Goal: Task Accomplishment & Management: Manage account settings

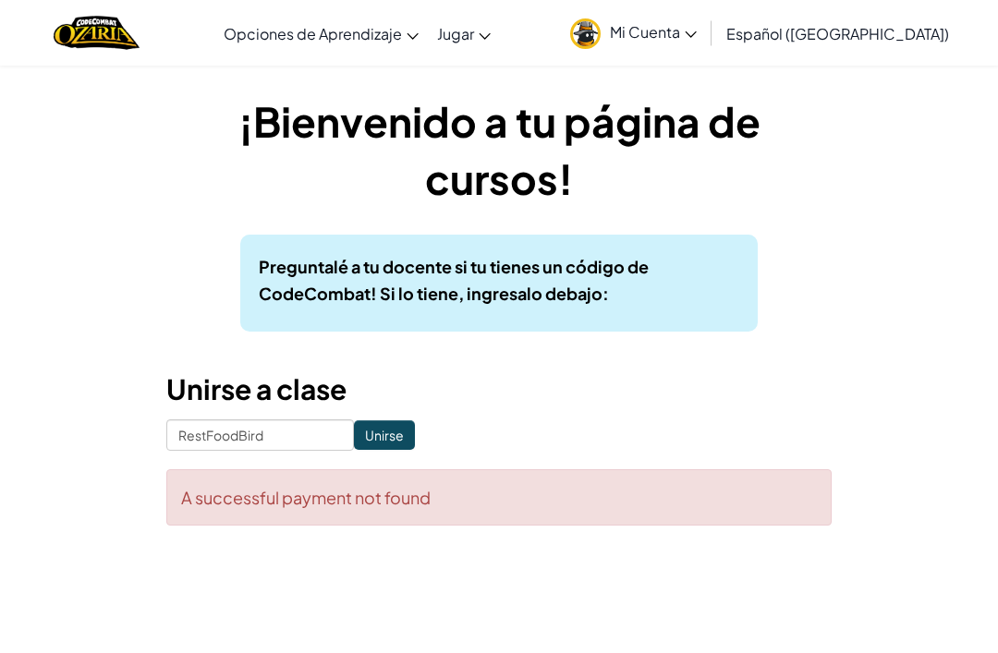
click at [396, 438] on input "Unirse" at bounding box center [384, 435] width 61 height 30
click at [363, 411] on div "¡Bienvenido a tu página de cursos! Preguntalé a tu docente si tu tienes un códi…" at bounding box center [498, 308] width 665 height 433
click at [397, 433] on input "Unirse" at bounding box center [384, 435] width 61 height 30
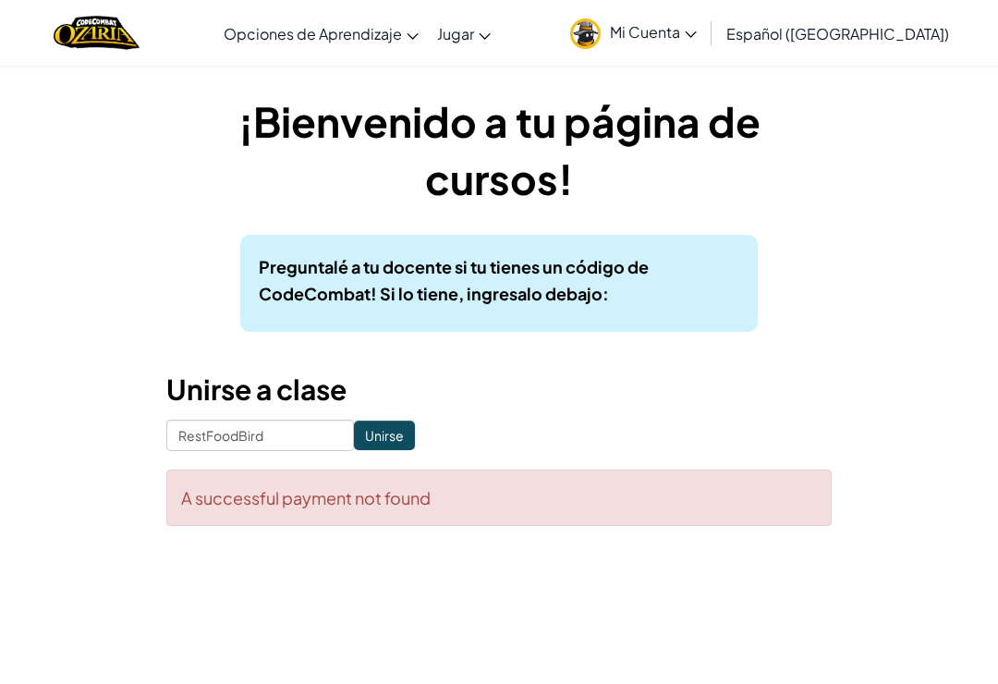
click at [370, 450] on input "Unirse" at bounding box center [384, 435] width 61 height 30
click at [383, 445] on input "Unirse" at bounding box center [384, 435] width 61 height 30
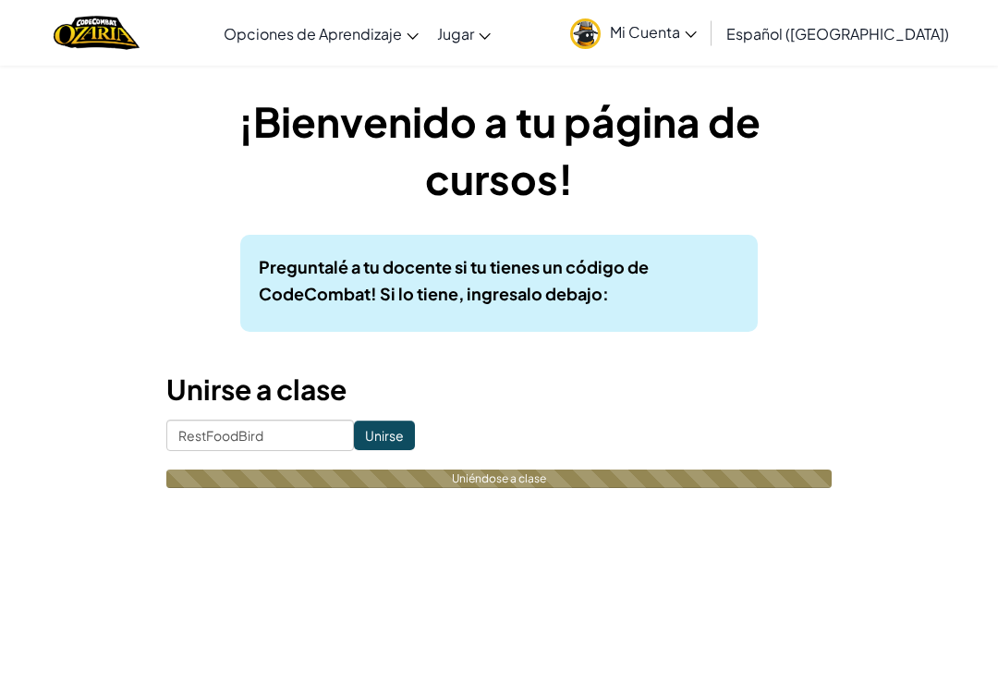
click at [387, 442] on input "Unirse" at bounding box center [384, 435] width 61 height 30
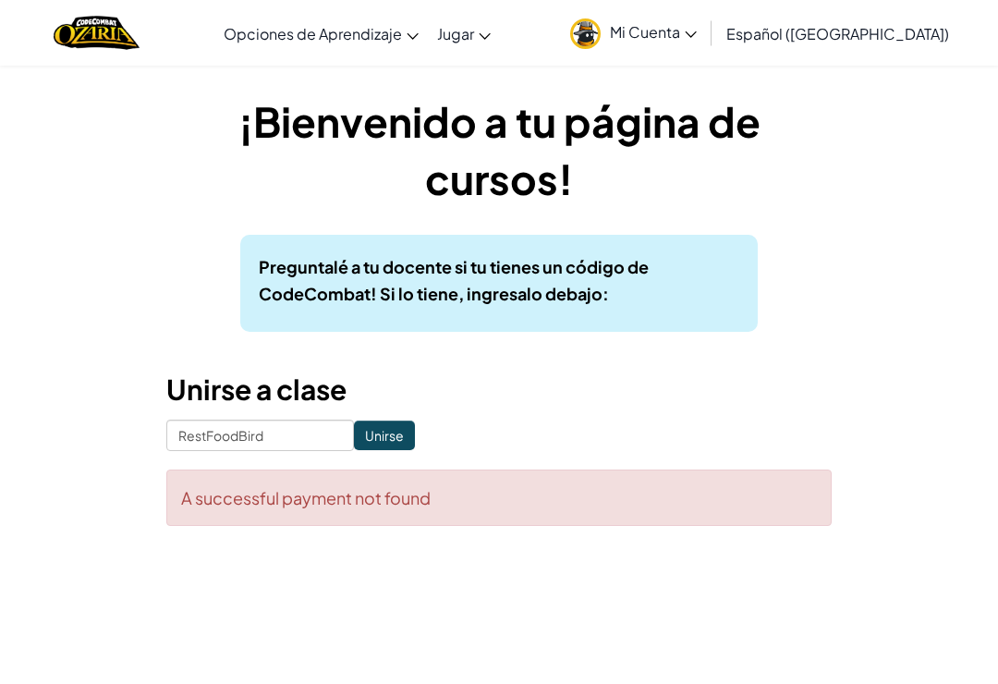
click at [378, 441] on input "Unirse" at bounding box center [384, 435] width 61 height 30
click at [690, 34] on span "Mi Cuenta" at bounding box center [653, 31] width 87 height 19
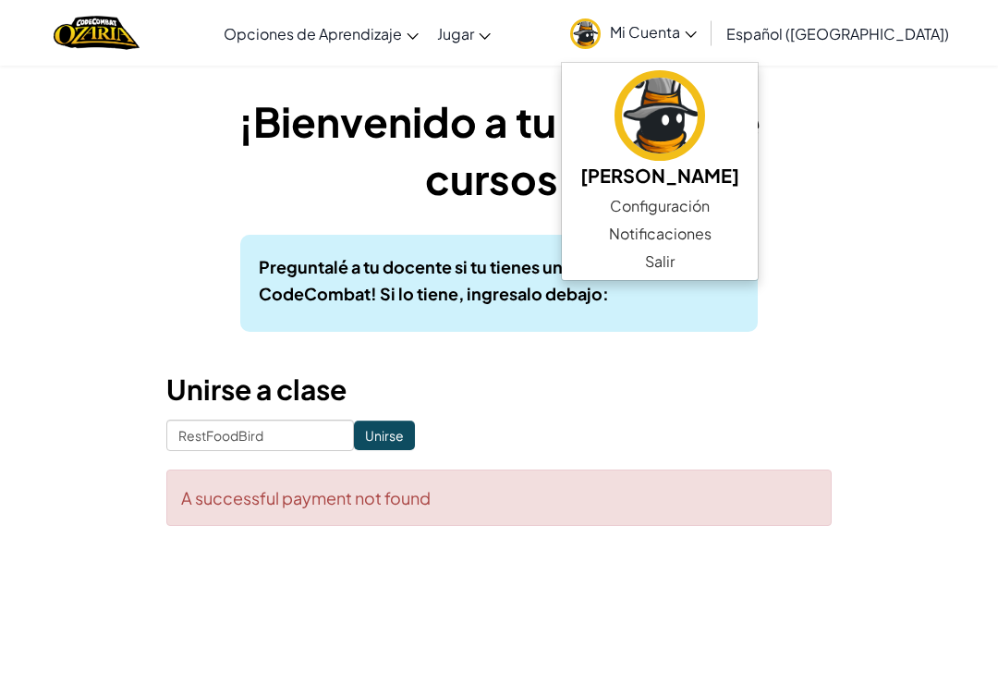
click at [714, 204] on link "Configuración" at bounding box center [660, 206] width 196 height 28
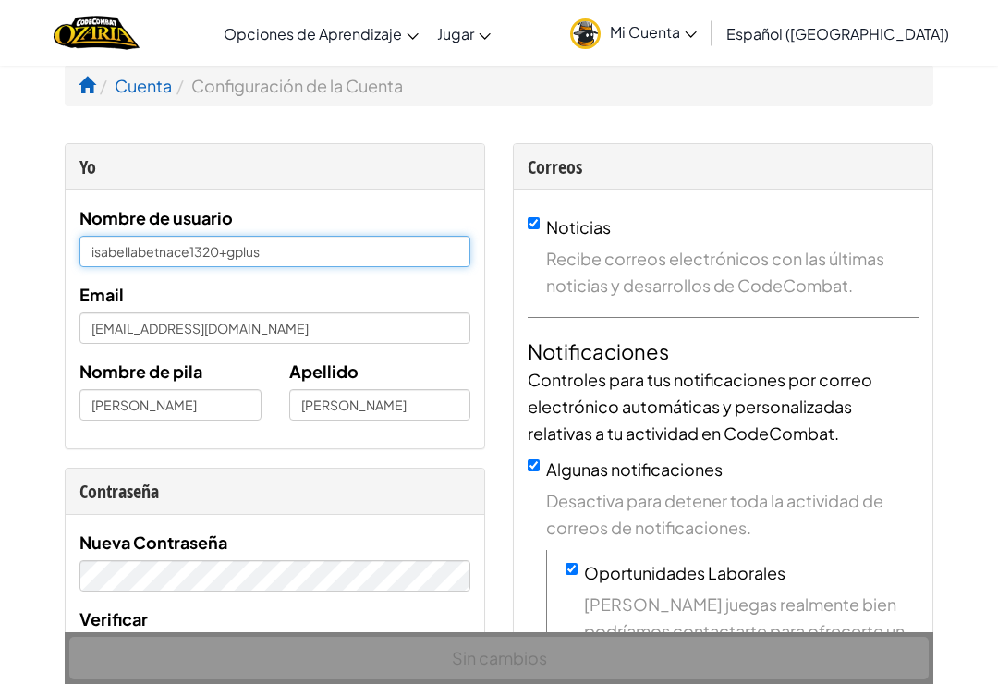
click at [233, 264] on input "isabellabetnace1320+gplus" at bounding box center [274, 251] width 391 height 31
click at [267, 248] on input "isabellabetnace1320+gplus" at bounding box center [274, 251] width 391 height 31
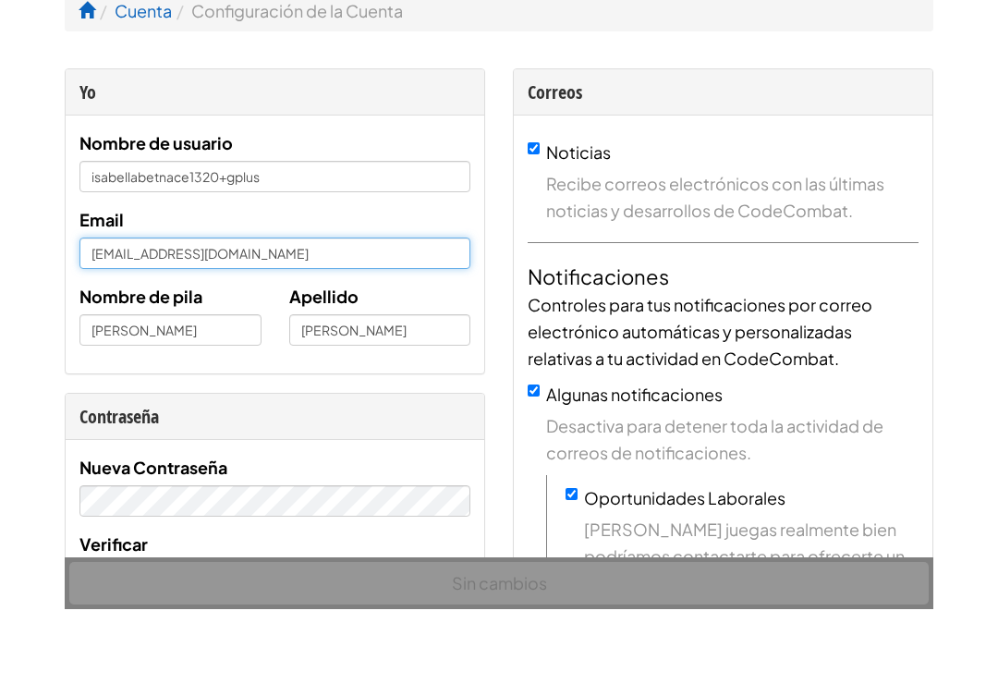
click at [308, 312] on input "isabellabetnace1320@gmail.com" at bounding box center [274, 327] width 391 height 31
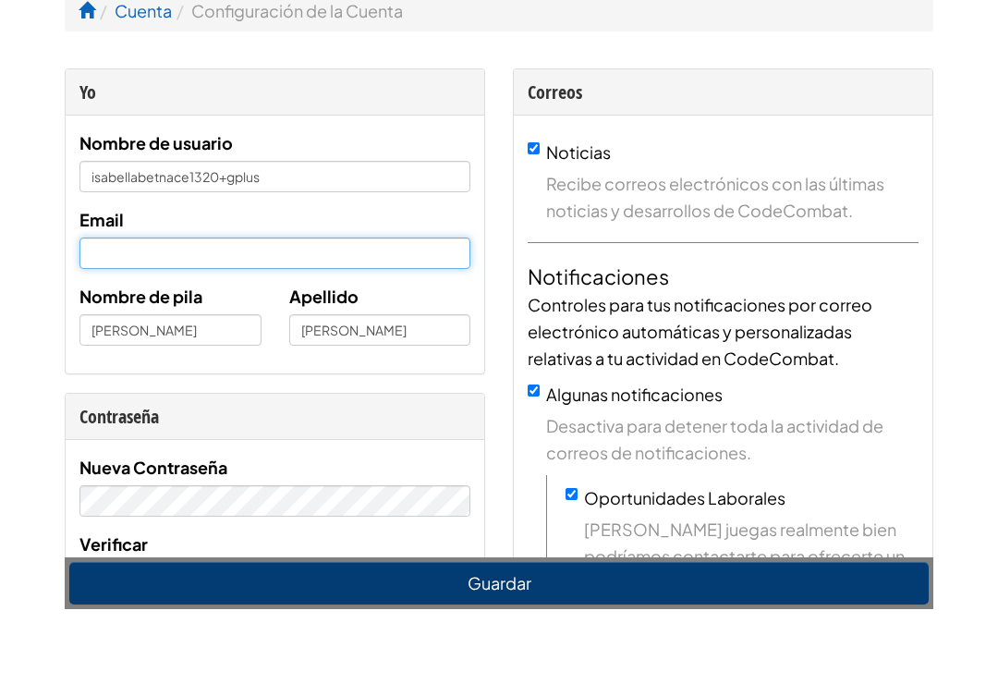
type input "isayeya2010@gmail.com"
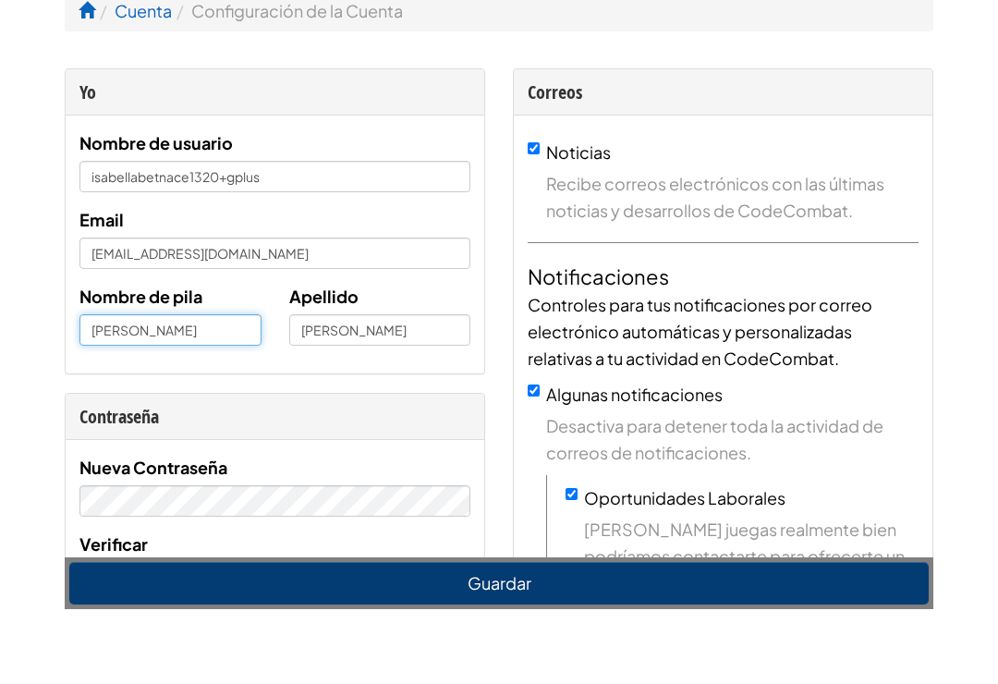
scroll to position [75, 0]
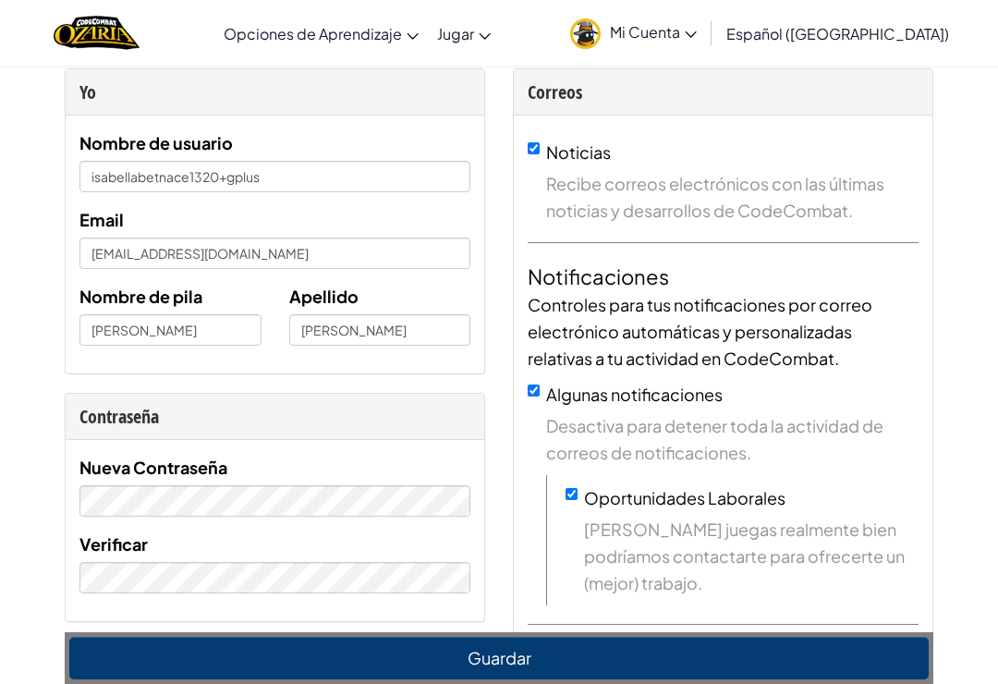
click at [614, 666] on button "Guardar" at bounding box center [498, 658] width 859 height 43
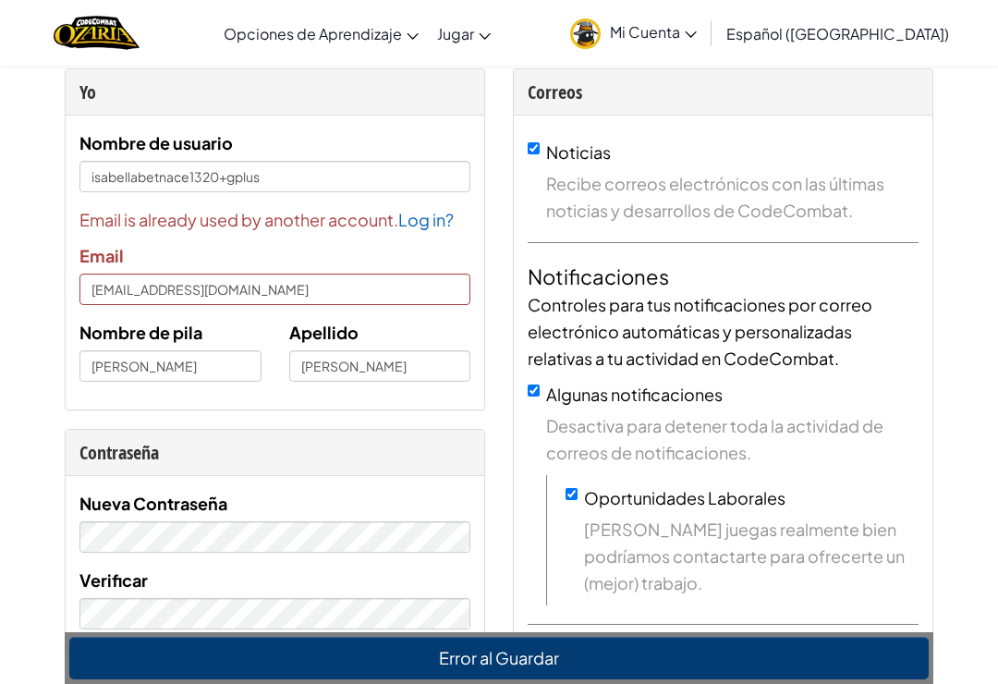
click at [430, 227] on link "Log in?" at bounding box center [425, 219] width 55 height 21
click at [433, 233] on div "Email is already used by another account. Log in? Email isayeya2010@gmail.com" at bounding box center [274, 255] width 391 height 99
click at [429, 208] on span "Email is already used by another account. Log in?" at bounding box center [274, 219] width 391 height 27
click at [443, 231] on span "Email is already used by another account. Log in?" at bounding box center [274, 219] width 391 height 27
click at [420, 221] on link "Log in?" at bounding box center [425, 219] width 55 height 21
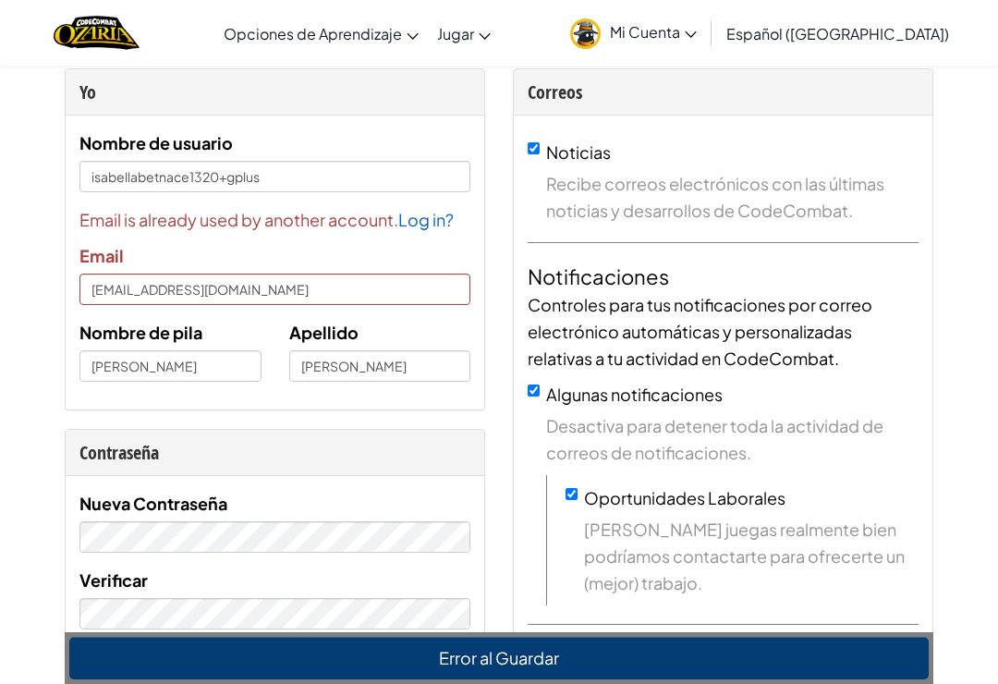
click at [425, 240] on div "Email is already used by another account. Log in? Email isayeya2010@gmail.com" at bounding box center [274, 255] width 391 height 99
click at [428, 234] on div "Email is already used by another account. Log in? Email isayeya2010@gmail.com" at bounding box center [274, 255] width 391 height 99
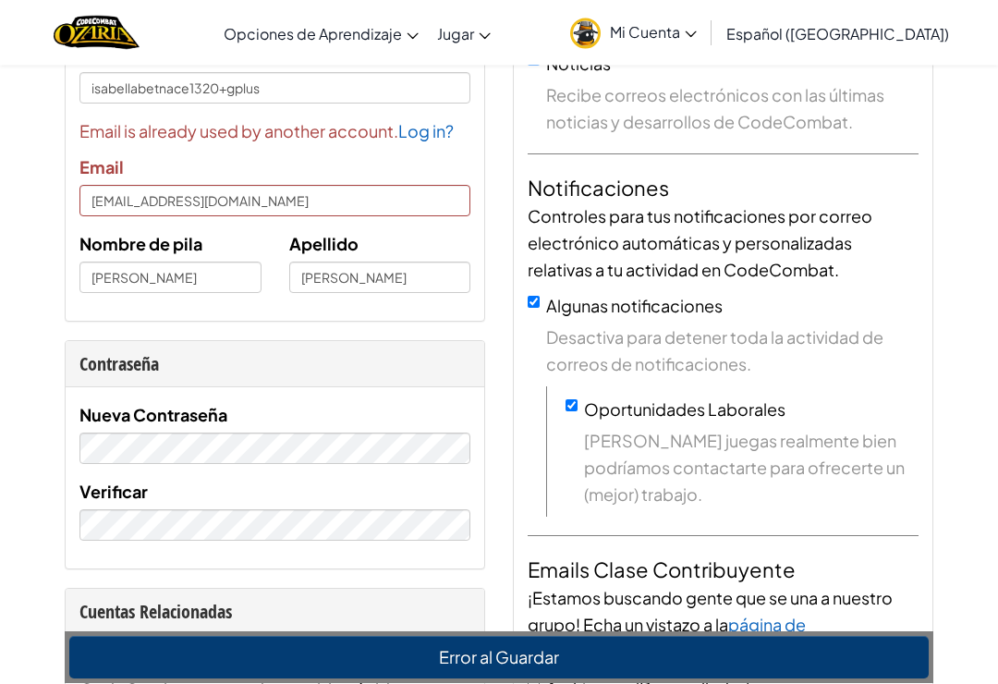
scroll to position [159, 0]
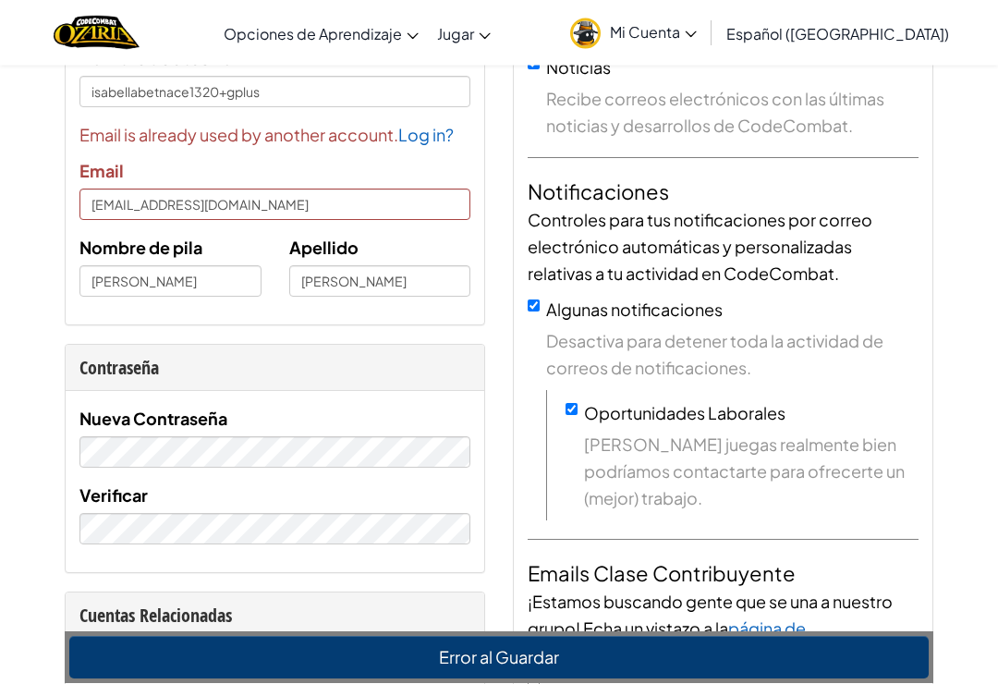
click at [423, 145] on span "Email is already used by another account. Log in?" at bounding box center [274, 135] width 391 height 27
click at [429, 136] on link "Log in?" at bounding box center [425, 135] width 55 height 21
click at [431, 152] on div "Email is already used by another account. Log in? Email isayeya2010@gmail.com" at bounding box center [274, 171] width 391 height 99
click at [422, 142] on link "Log in?" at bounding box center [425, 135] width 55 height 21
click at [414, 136] on link "Log in?" at bounding box center [425, 135] width 55 height 21
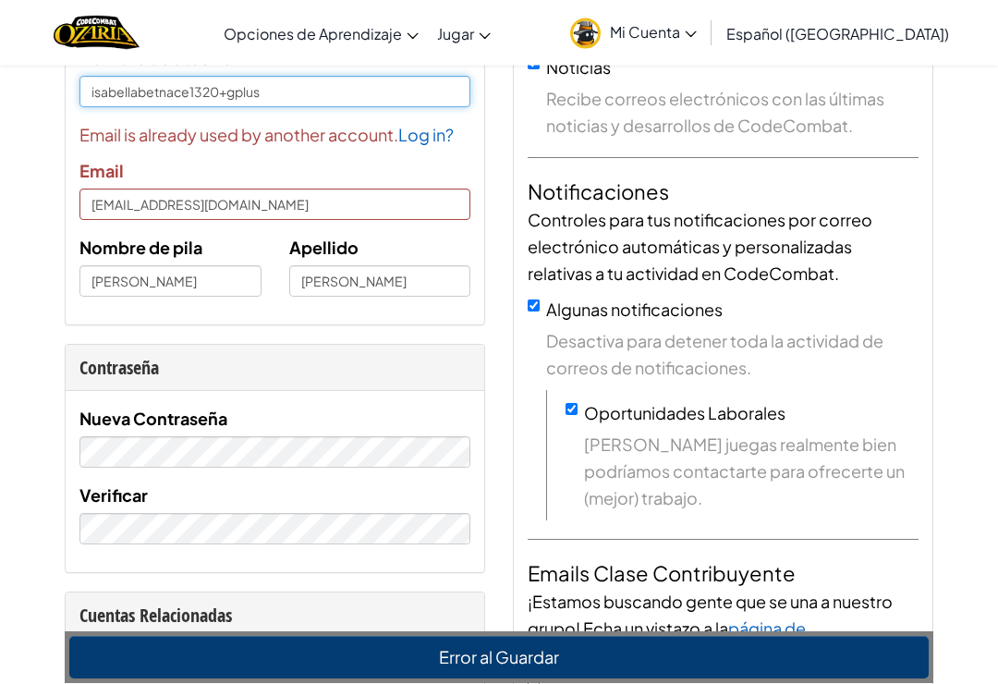
click at [393, 104] on input "isabellabetnace1320+gplus" at bounding box center [274, 92] width 391 height 31
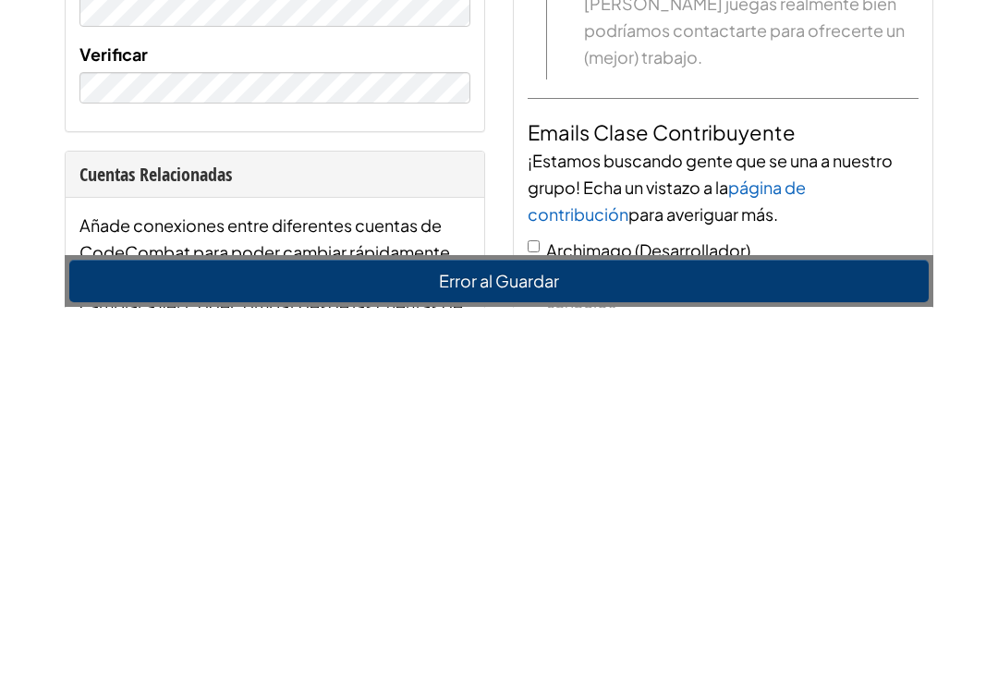
click at [507, 637] on button "Error al Guardar" at bounding box center [498, 658] width 859 height 43
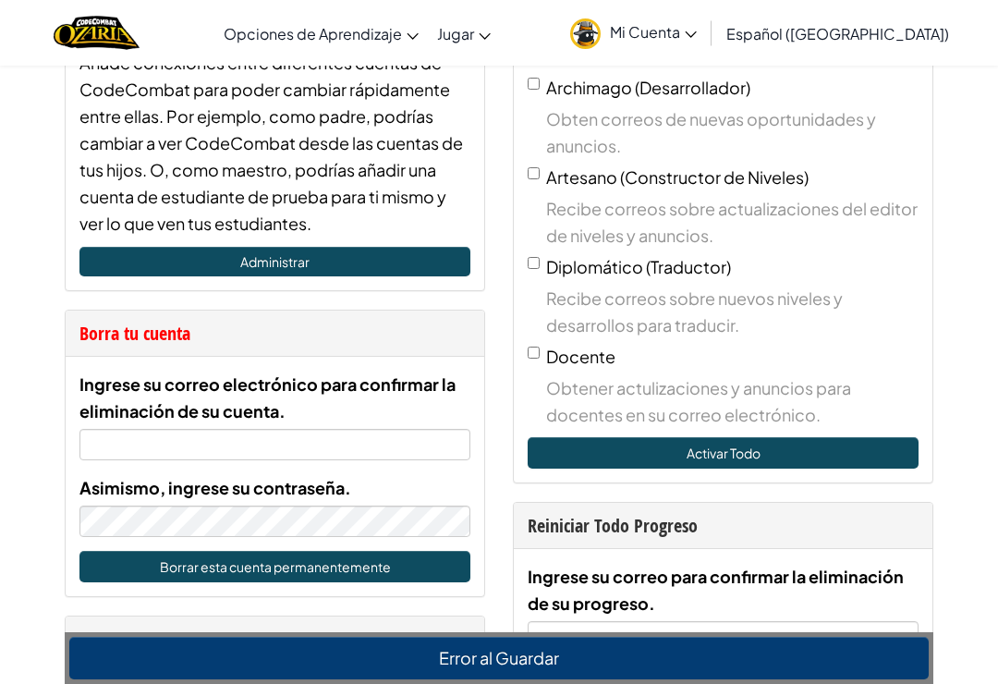
scroll to position [783, 0]
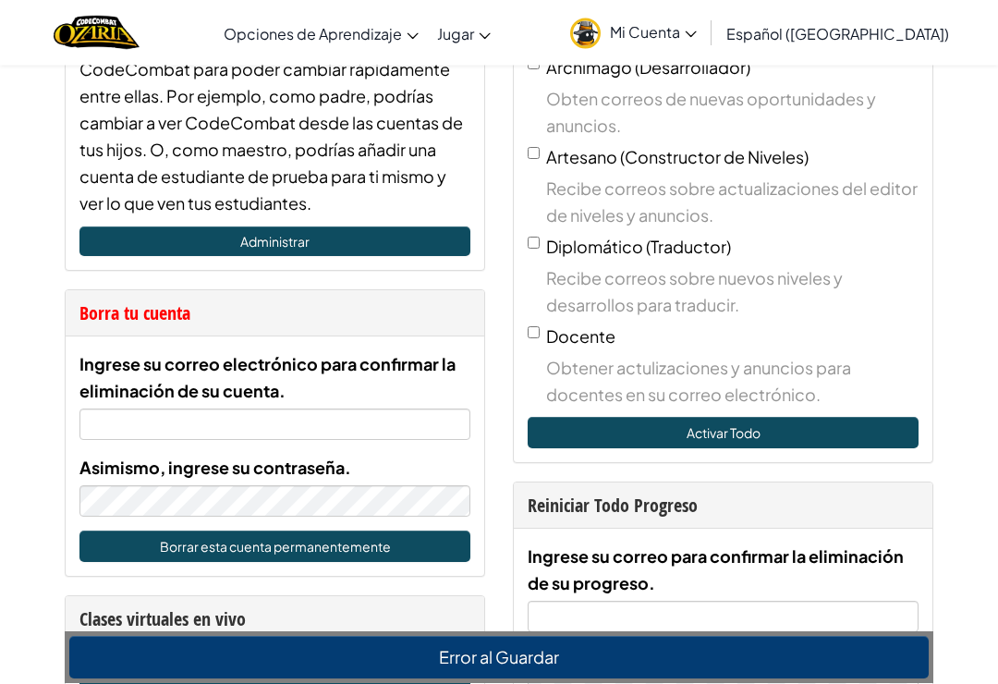
click at [344, 345] on div "Ingrese su correo electrónico para confirmar la eliminación de su cuenta. Asimi…" at bounding box center [275, 456] width 419 height 239
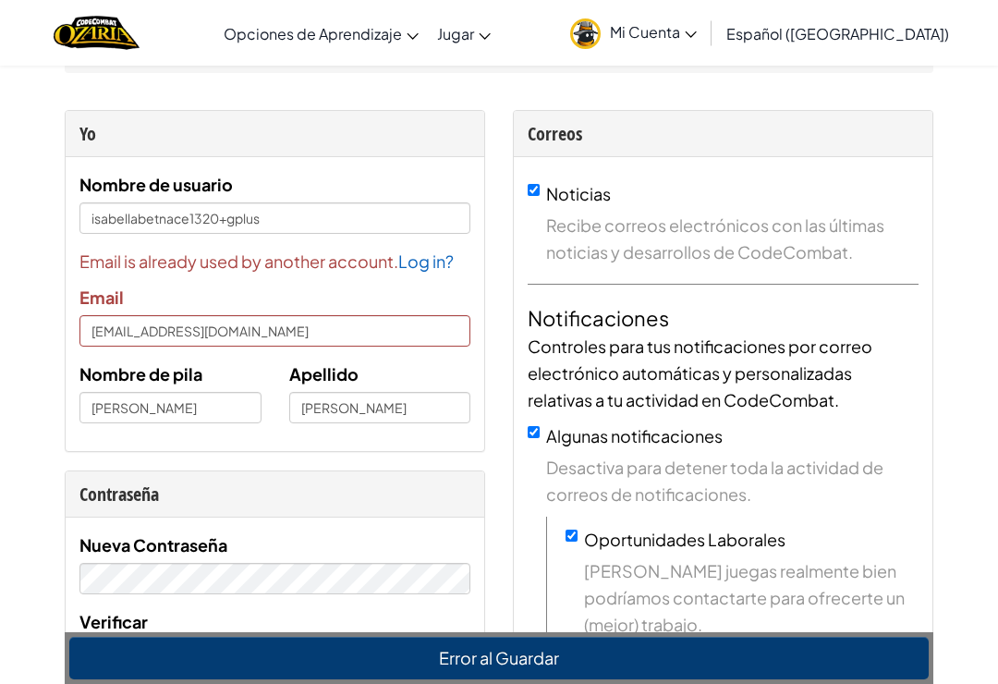
scroll to position [0, 0]
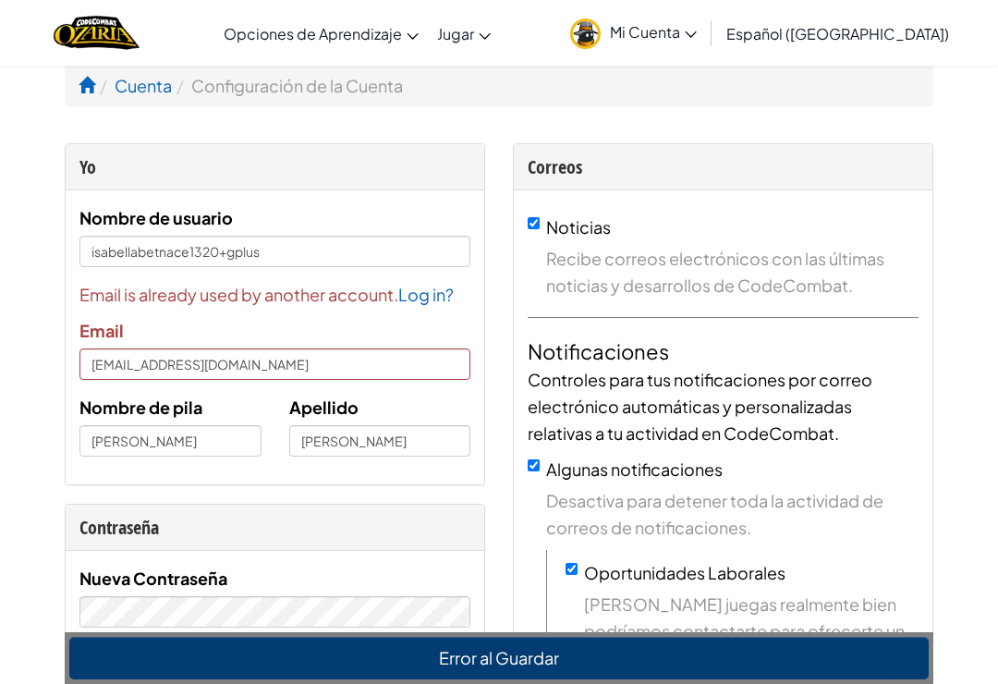
click at [363, 92] on li "Configuración de la Cuenta" at bounding box center [287, 85] width 231 height 27
click at [688, 36] on span "Mi Cuenta" at bounding box center [653, 31] width 87 height 19
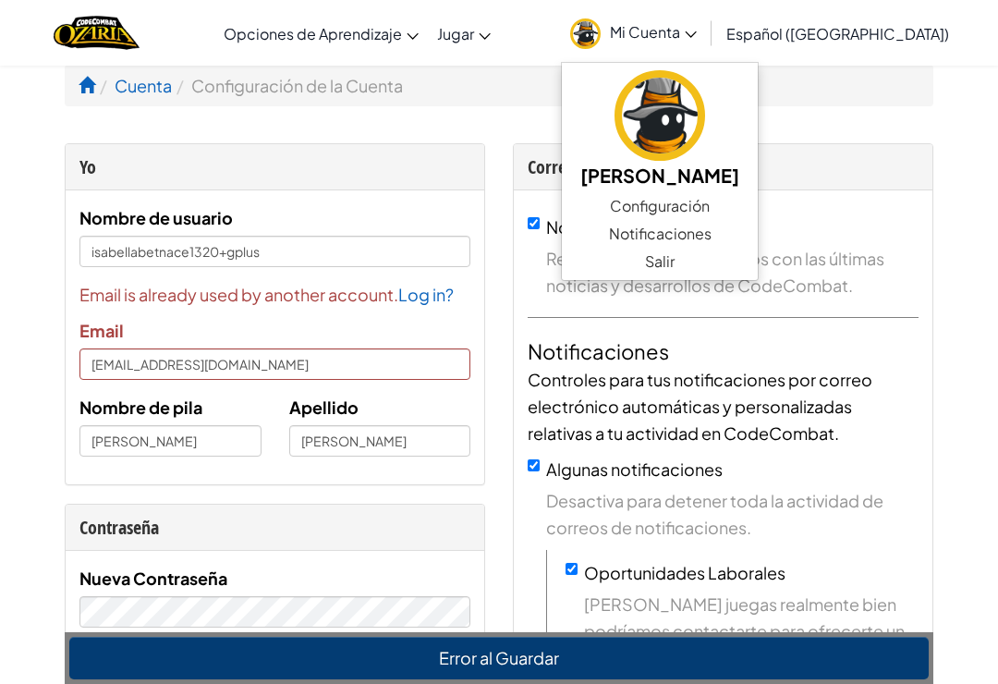
click at [703, 267] on link "Salir" at bounding box center [660, 262] width 196 height 28
